Goal: Task Accomplishment & Management: Complete application form

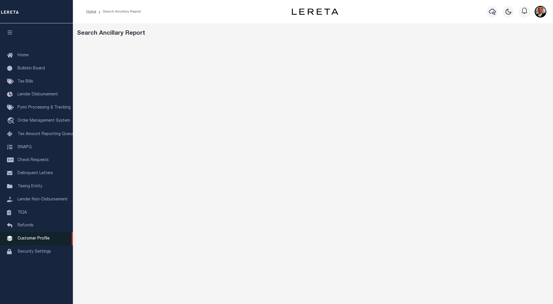
click at [37, 239] on link "Customer Profile" at bounding box center [36, 238] width 73 height 13
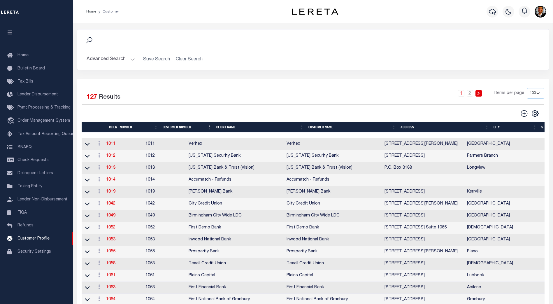
click at [227, 128] on th "Client Name" at bounding box center [260, 127] width 92 height 10
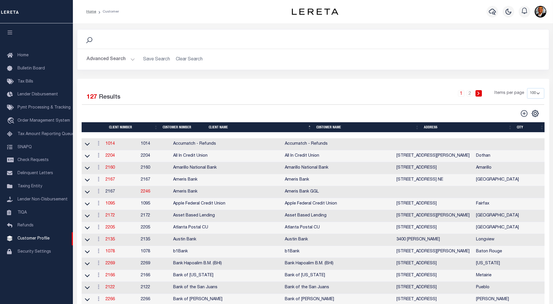
click at [228, 128] on th "Client Name" at bounding box center [260, 127] width 108 height 10
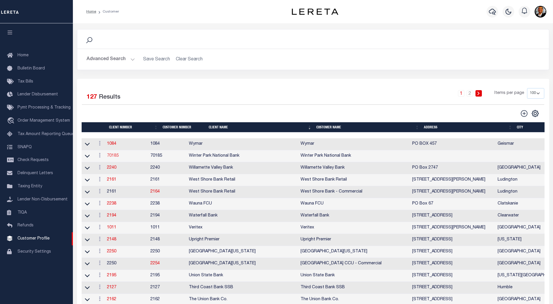
click at [115, 157] on link "70185" at bounding box center [113, 156] width 12 height 4
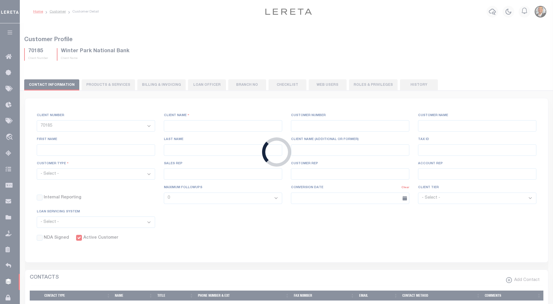
select select
type input "Winter Park National Bank"
type input "70185"
type input "Winter Park National Bank"
type input "Terry"
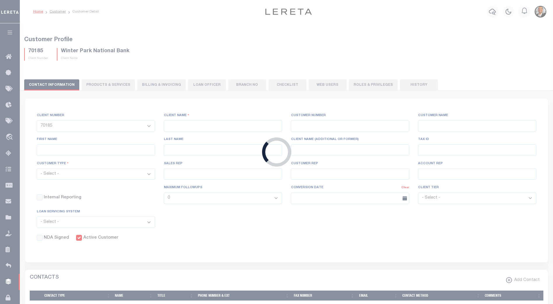
type input "Winn"
select select "Residential"
type input "John Stachowsky"
type input "Customer Service"
type input "09/15/2025"
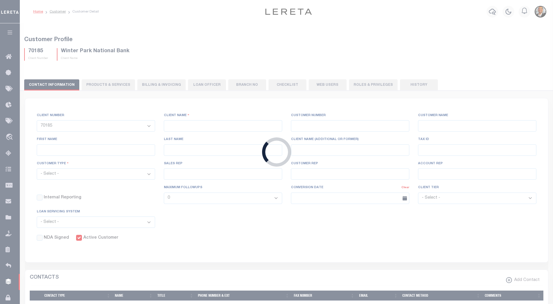
select select "Tier 3"
checkbox input "true"
checkbox input "false"
type input "0"
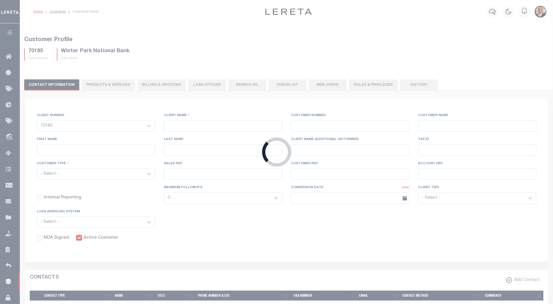
type input "0"
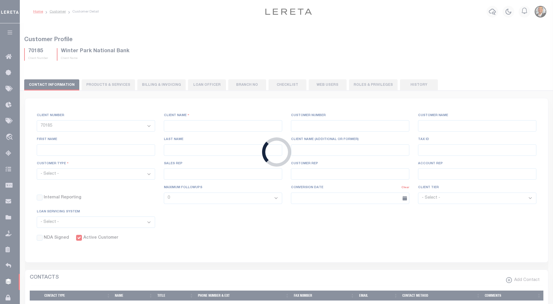
type input "0"
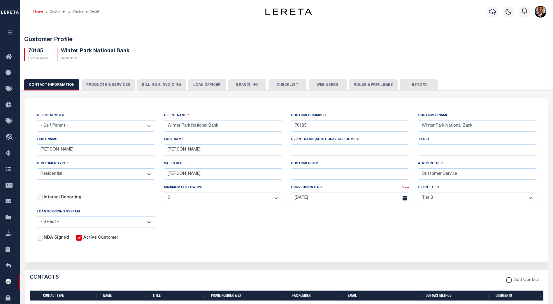
click at [156, 85] on button "Billing & Invoicing" at bounding box center [161, 84] width 48 height 11
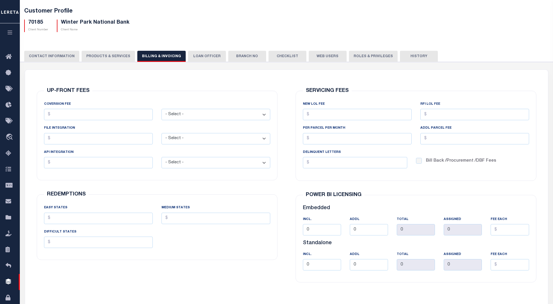
scroll to position [29, 0]
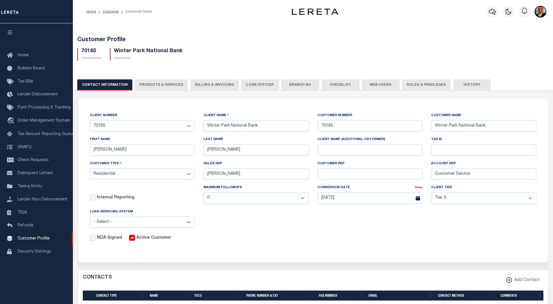
select select "Residential"
select select "Tier 3"
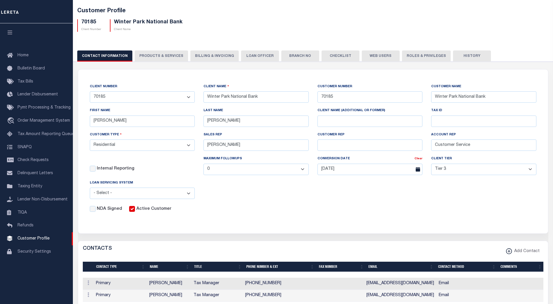
scroll to position [29, 0]
click at [206, 53] on button "Billing & Invoicing" at bounding box center [214, 55] width 48 height 11
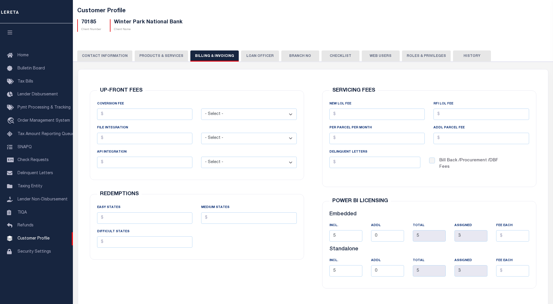
click at [372, 53] on button "Web Users" at bounding box center [381, 55] width 38 height 11
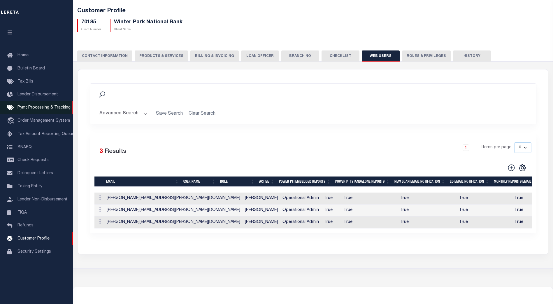
click at [38, 106] on link "Pymt Processing & Tracking" at bounding box center [36, 107] width 73 height 13
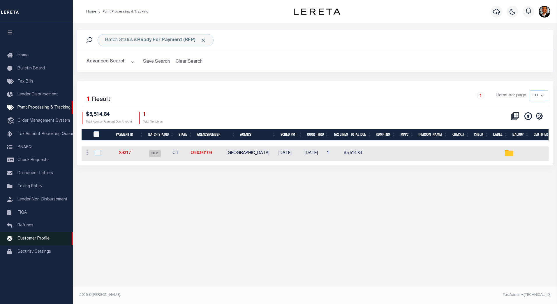
click at [35, 240] on span "Customer Profile" at bounding box center [33, 238] width 32 height 4
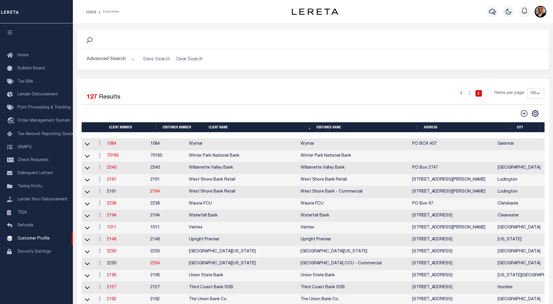
click at [125, 128] on th "Client Number" at bounding box center [134, 127] width 54 height 10
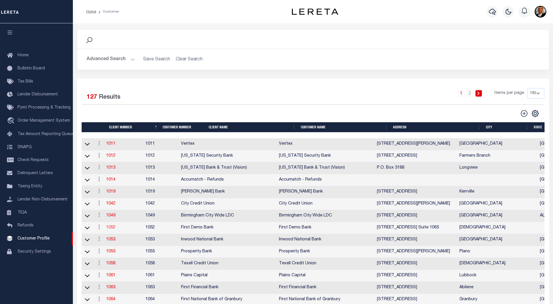
click at [114, 229] on link "1052" at bounding box center [110, 227] width 9 height 4
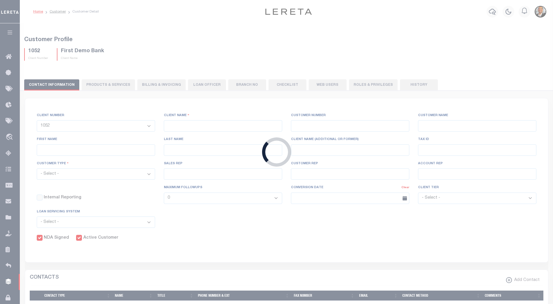
select select
type input "First Demo Bank"
type input "1052"
type input "First Demo Bank"
select select "Mixed Portfolio"
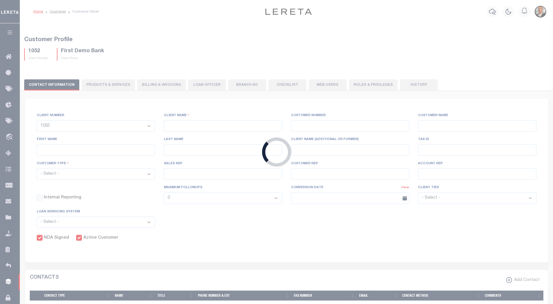
type input "[PERSON_NAME]"
type input "[DATE]"
select select "Tier 1"
checkbox input "true"
